Goal: Go to known website: Access a specific website the user already knows

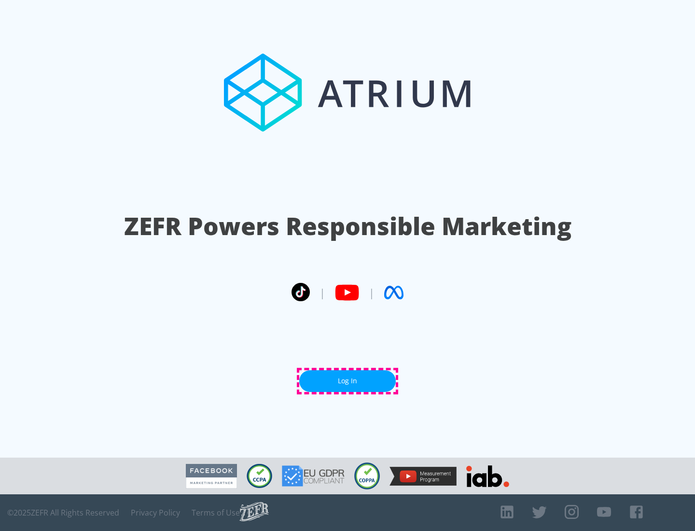
click at [347, 381] on link "Log In" at bounding box center [347, 381] width 97 height 22
